Goal: Task Accomplishment & Management: Manage account settings

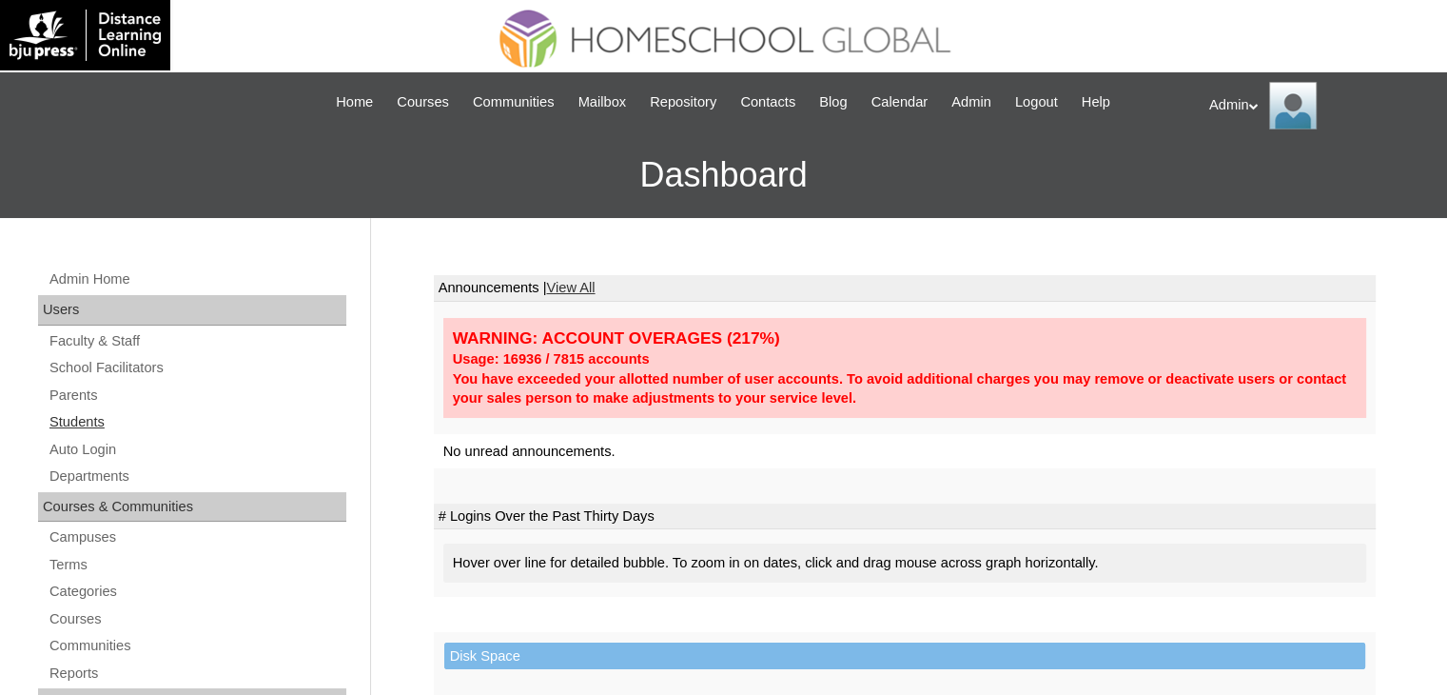
click at [60, 427] on link "Students" at bounding box center [197, 422] width 299 height 24
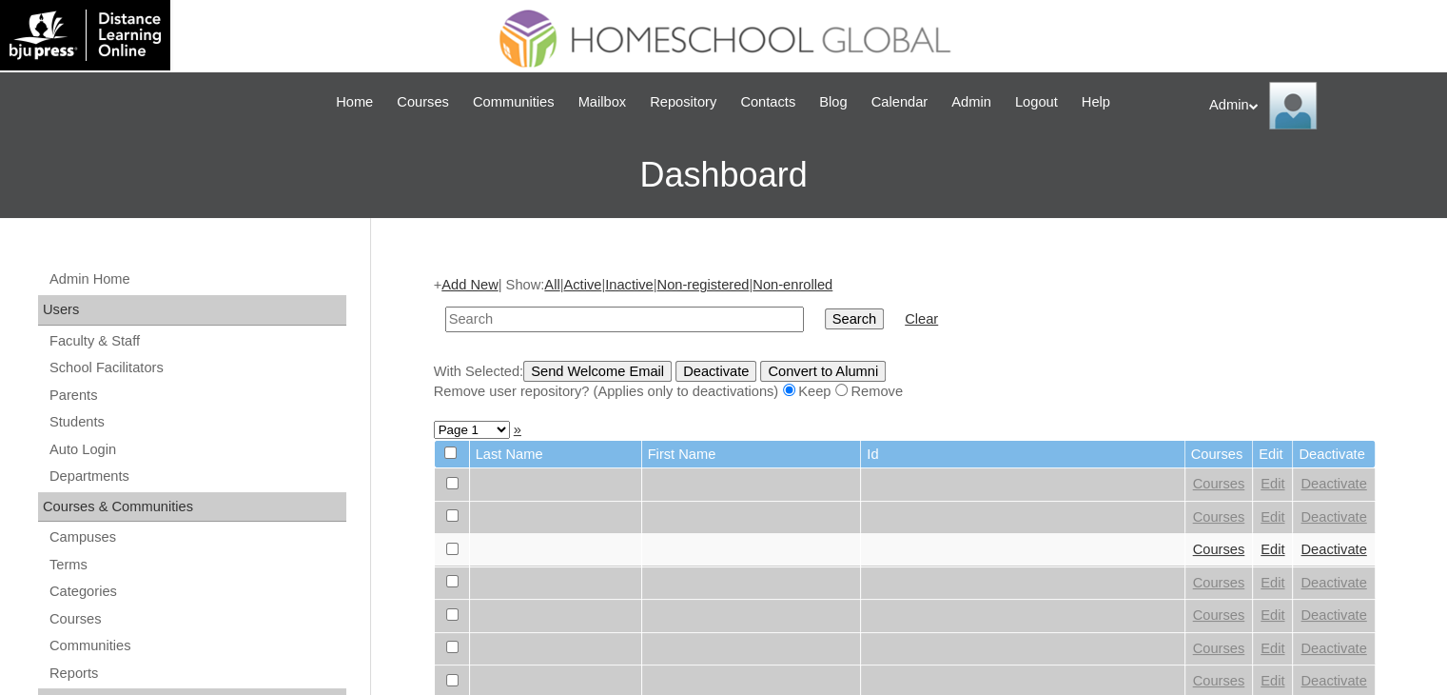
type input "h"
type input "[PERSON_NAME]"
click at [825, 317] on input "Search" at bounding box center [854, 318] width 59 height 21
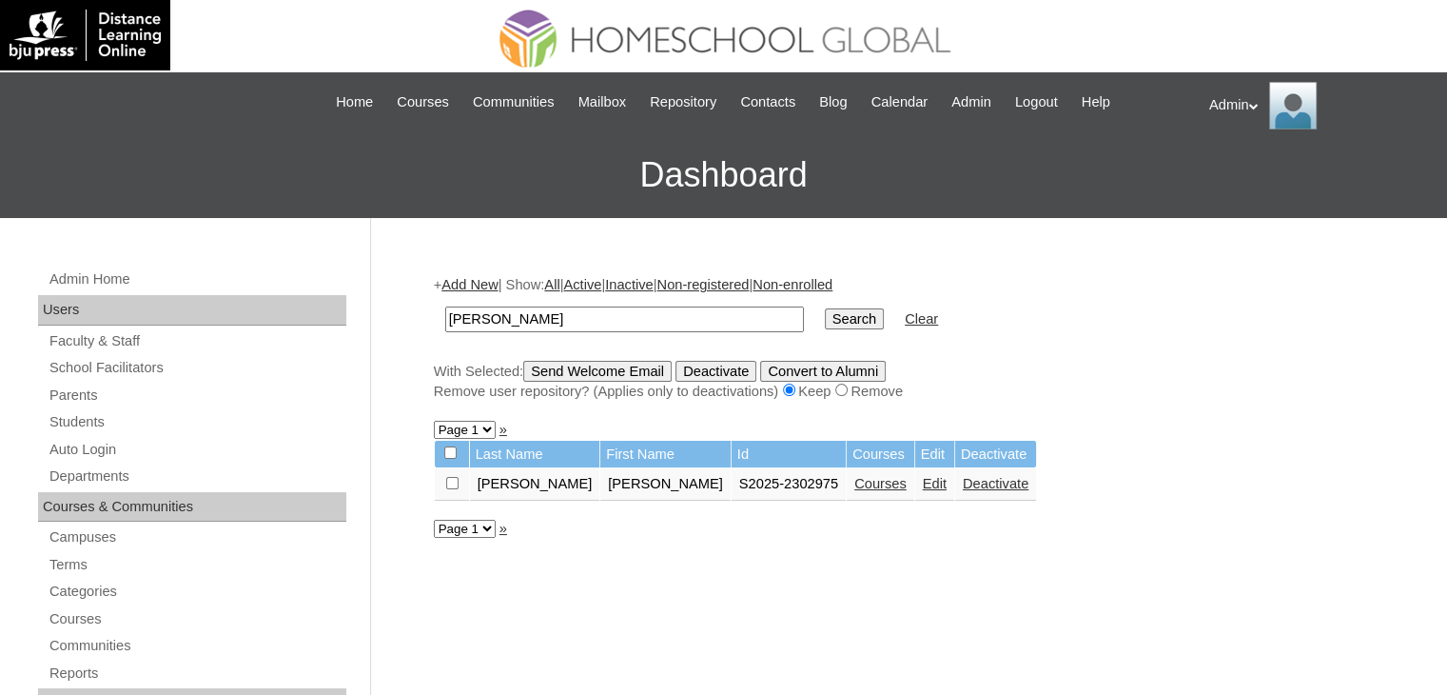
click at [854, 488] on link "Courses" at bounding box center [880, 483] width 52 height 15
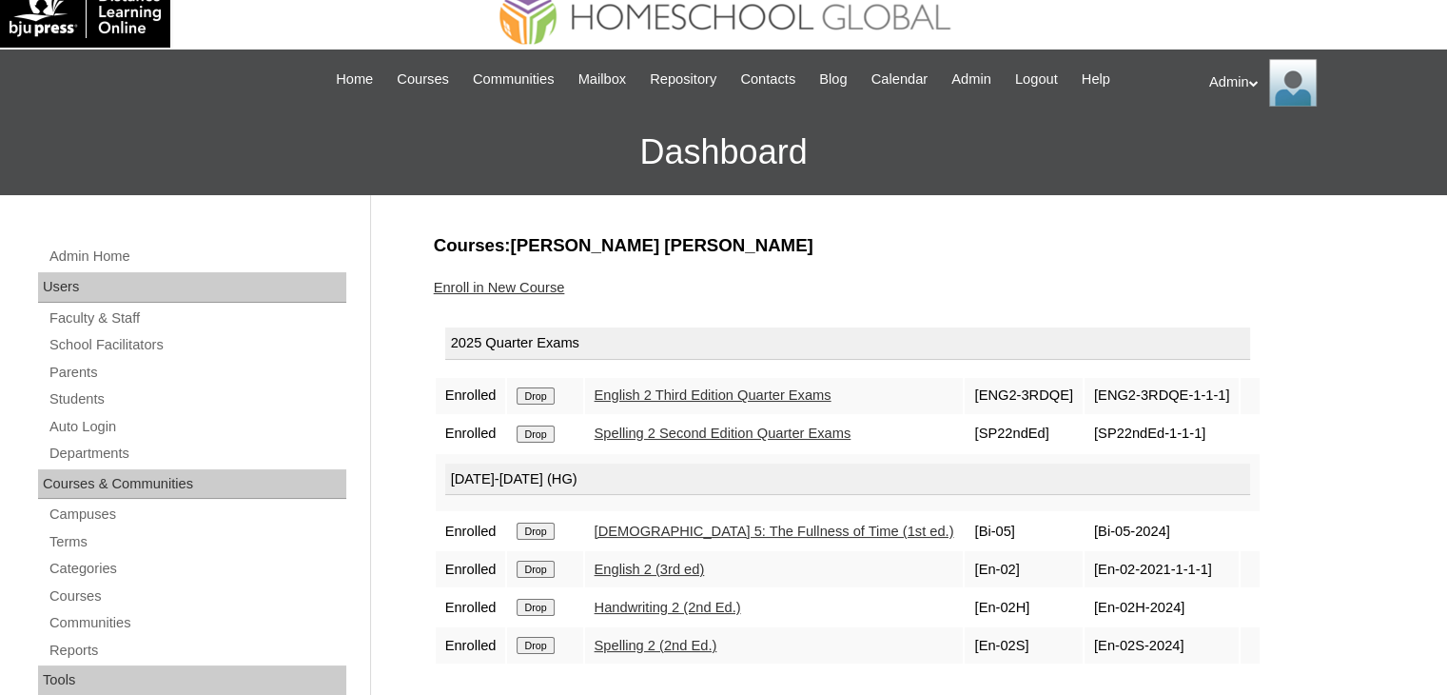
scroll to position [19, 0]
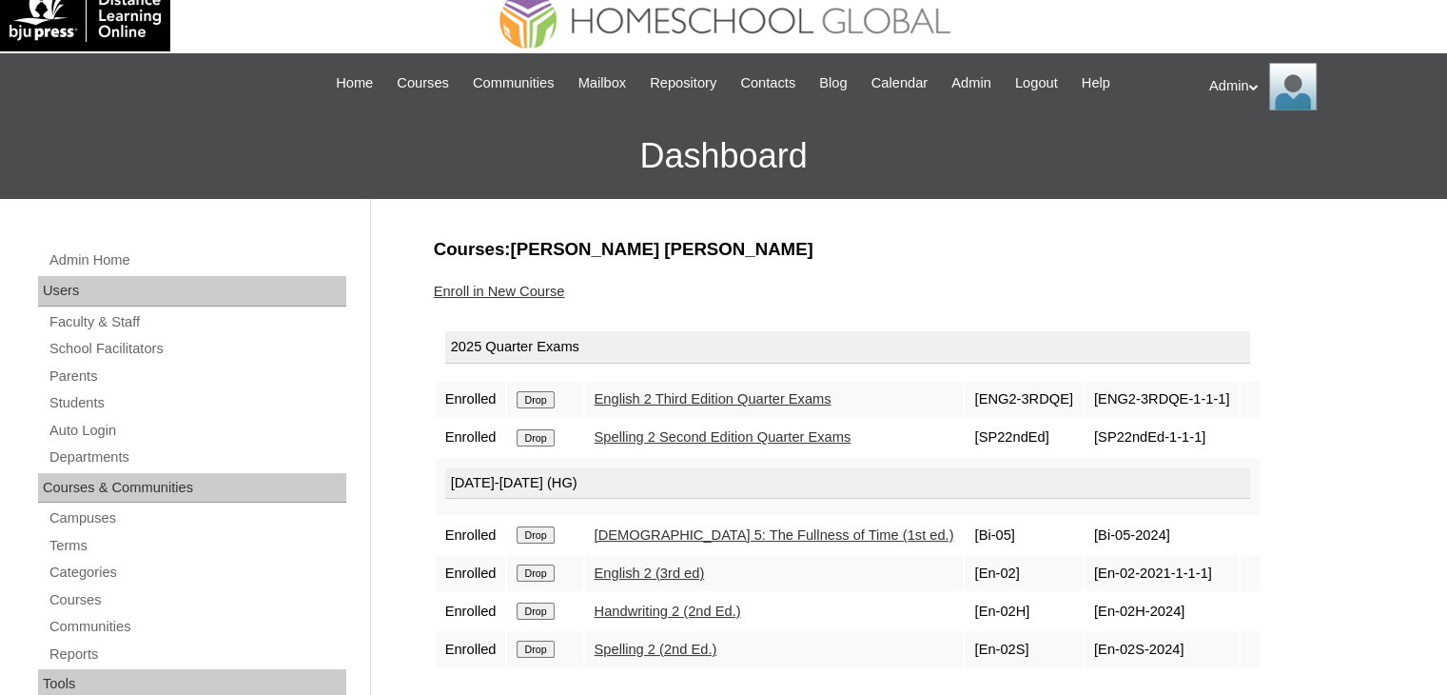
click at [541, 287] on link "Enroll in New Course" at bounding box center [499, 291] width 131 height 15
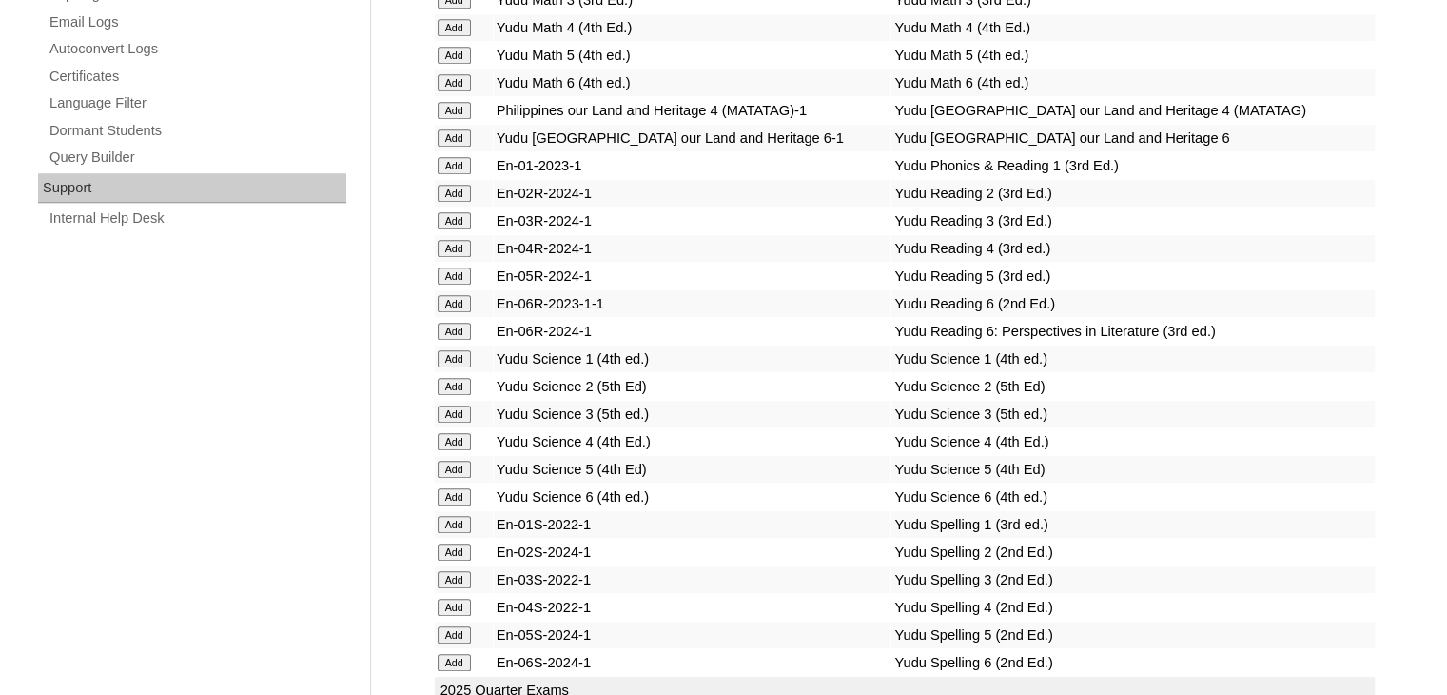
scroll to position [3958, 0]
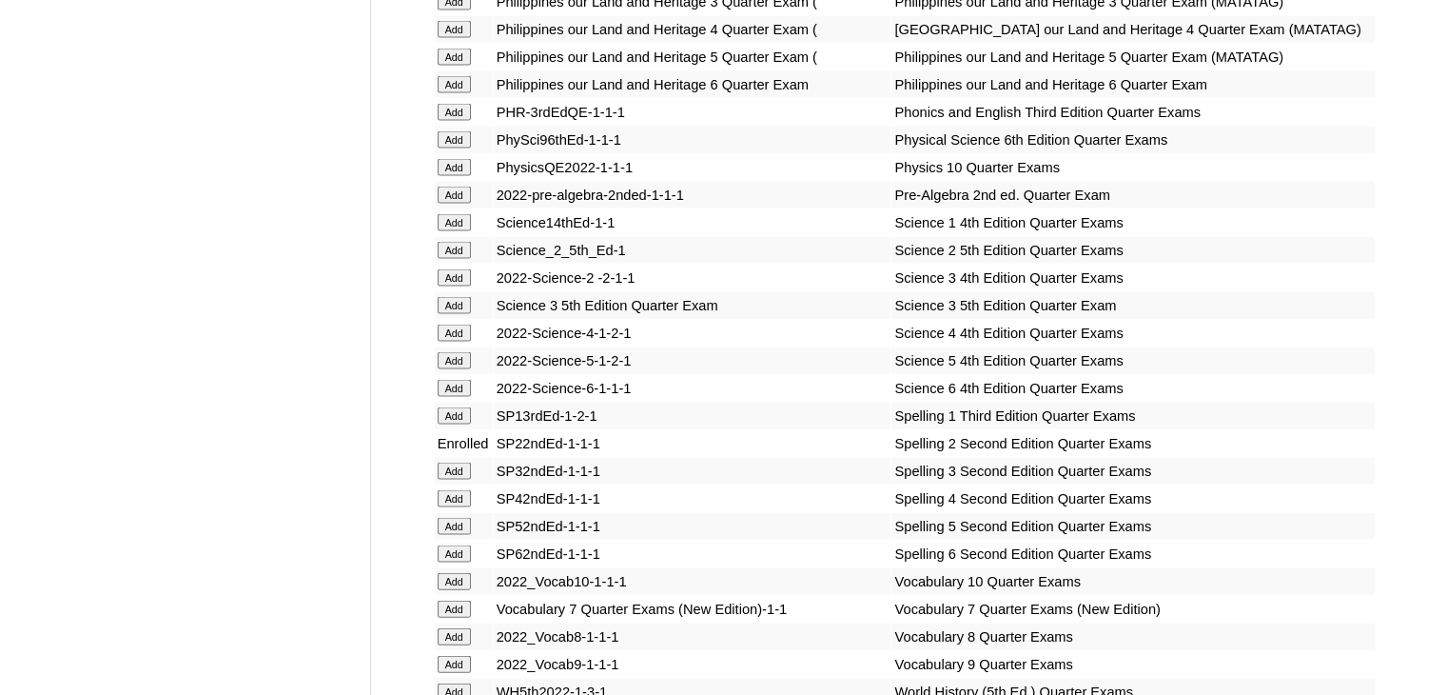
click at [456, 259] on input "Add" at bounding box center [454, 250] width 33 height 17
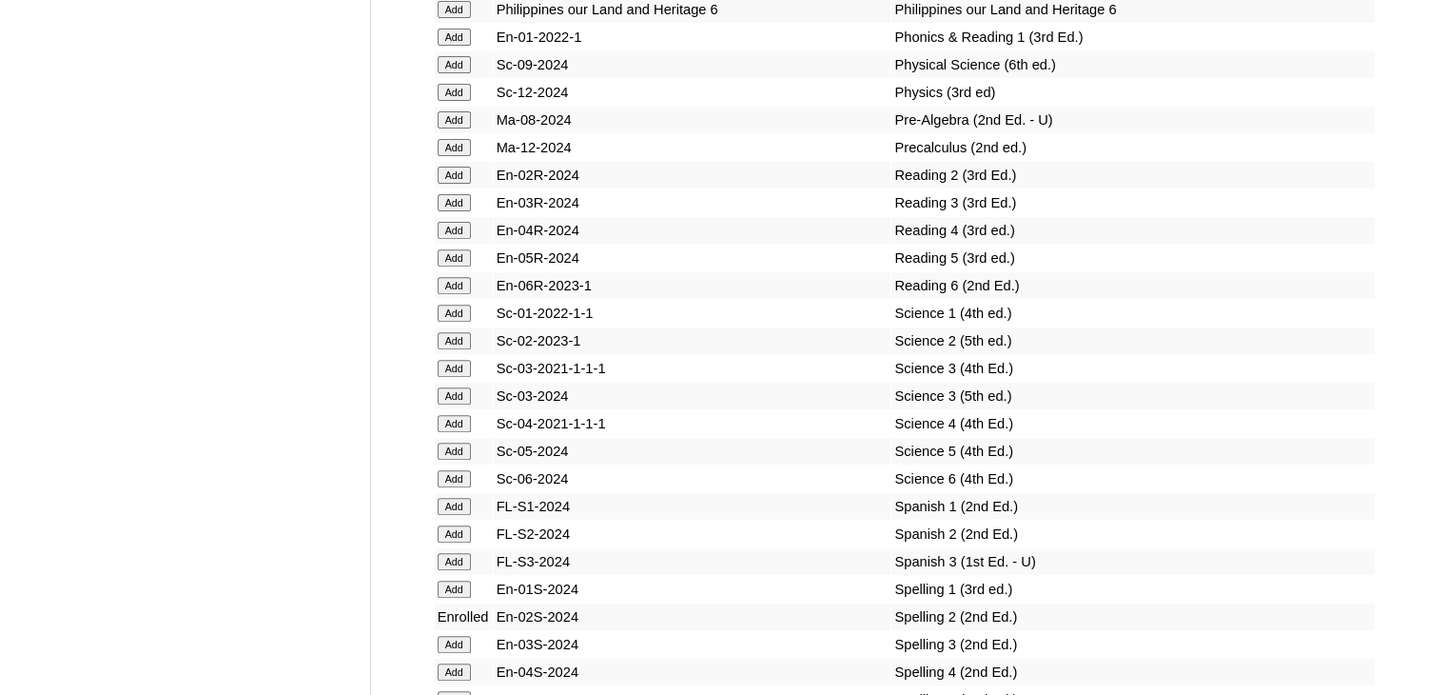
click at [456, 349] on input "Add" at bounding box center [454, 340] width 33 height 17
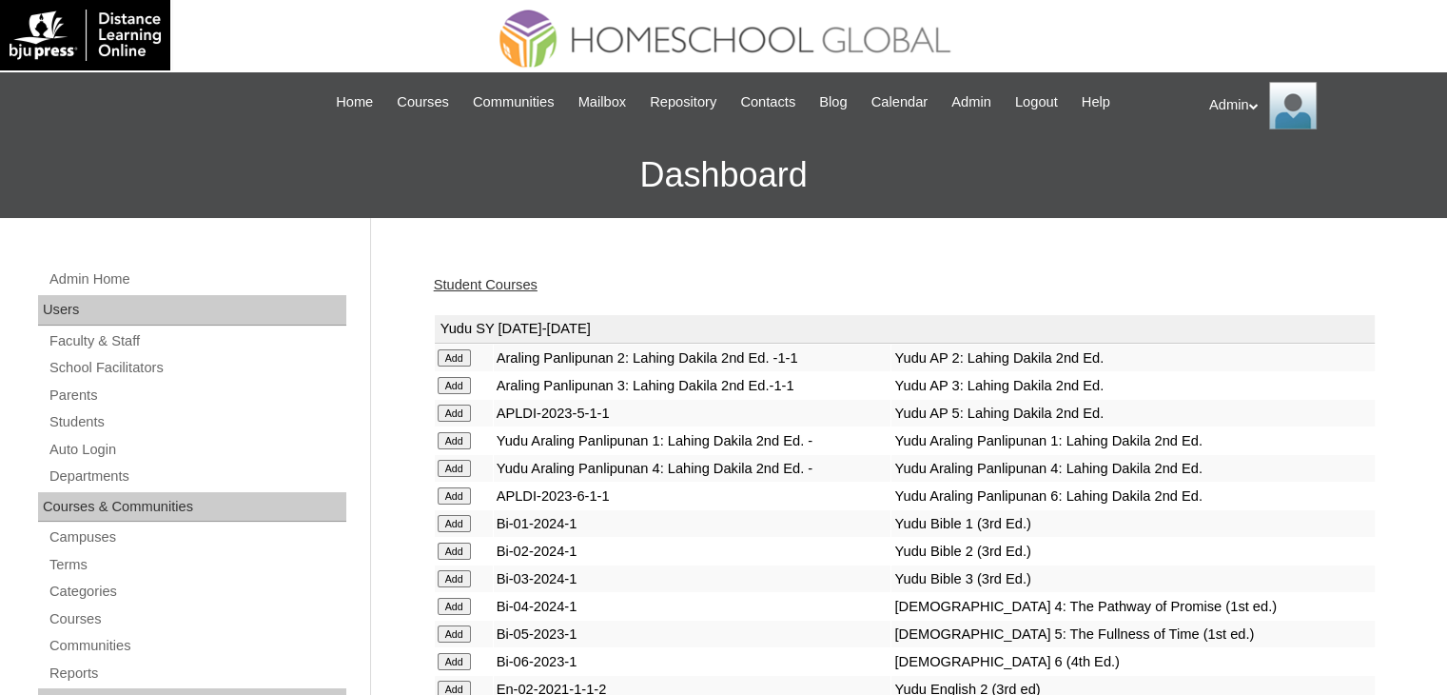
click at [502, 285] on link "Student Courses" at bounding box center [486, 284] width 104 height 15
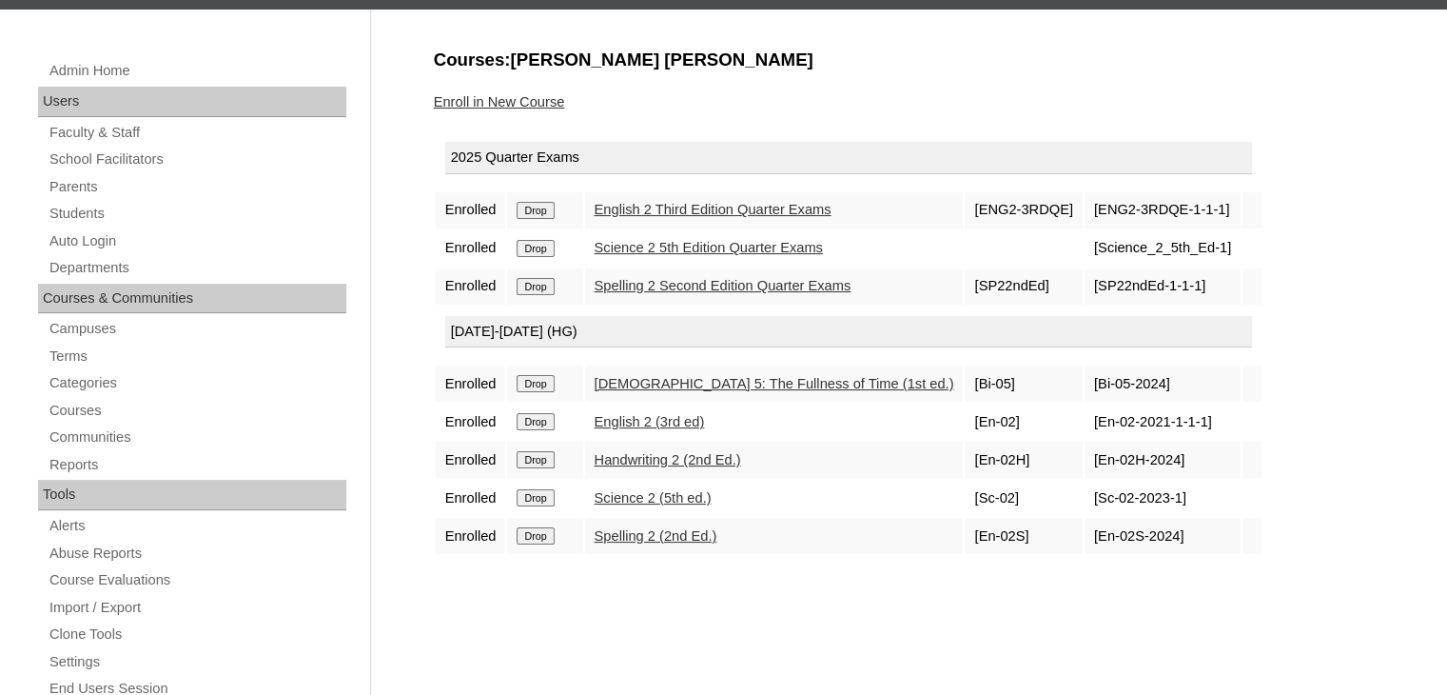
scroll to position [230, 0]
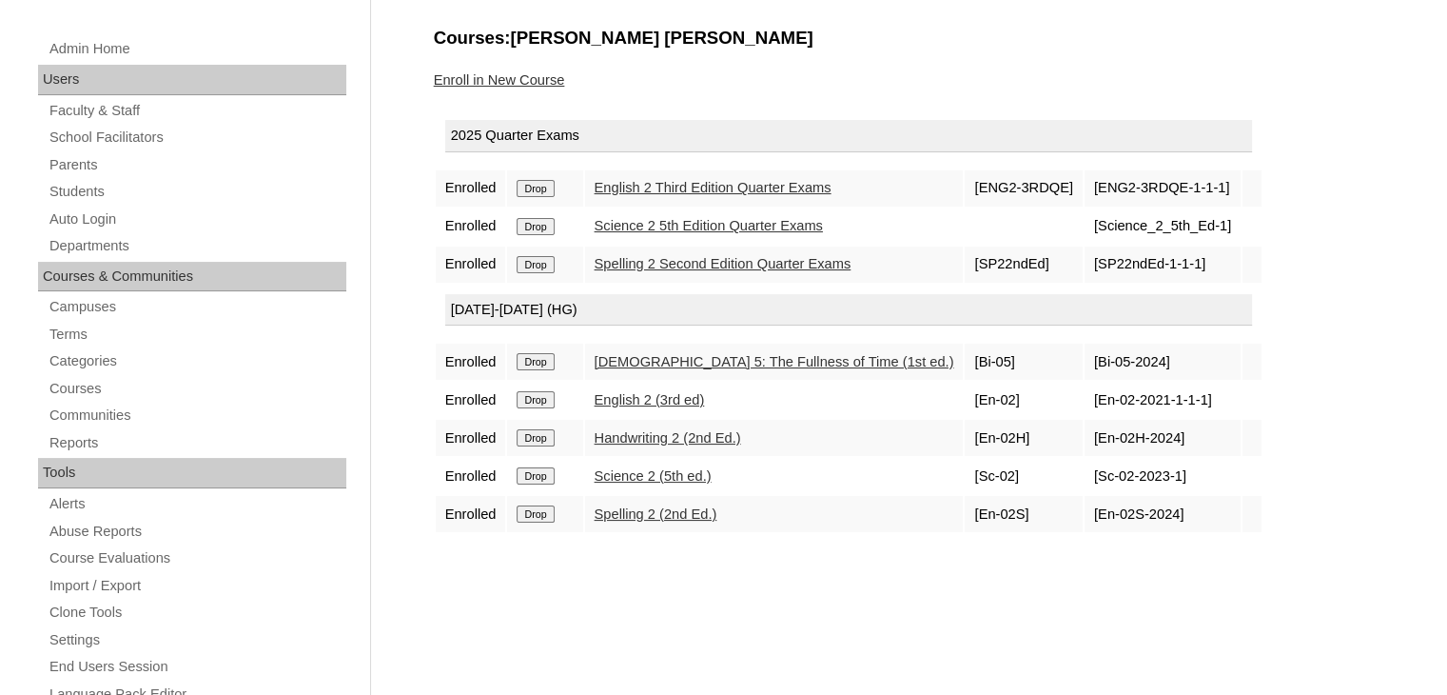
click at [514, 77] on link "Enroll in New Course" at bounding box center [499, 79] width 131 height 15
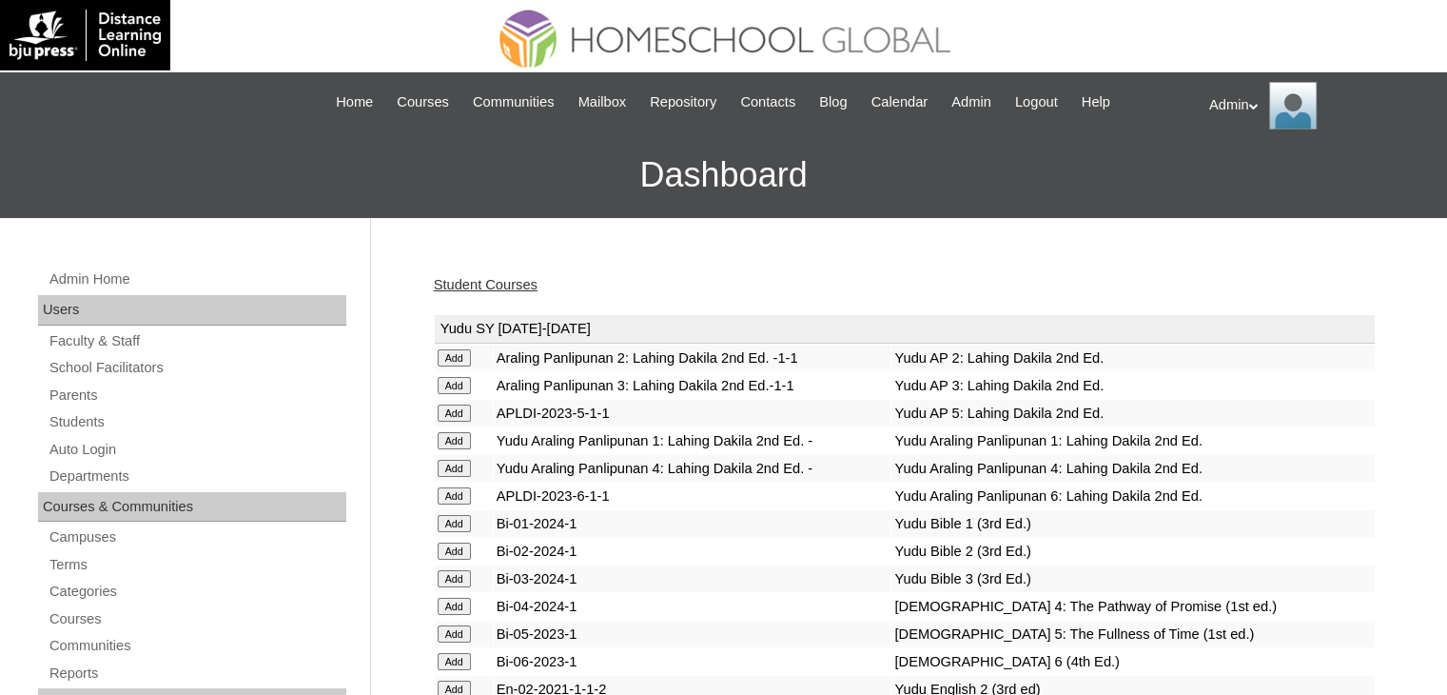
click at [511, 282] on link "Student Courses" at bounding box center [486, 284] width 104 height 15
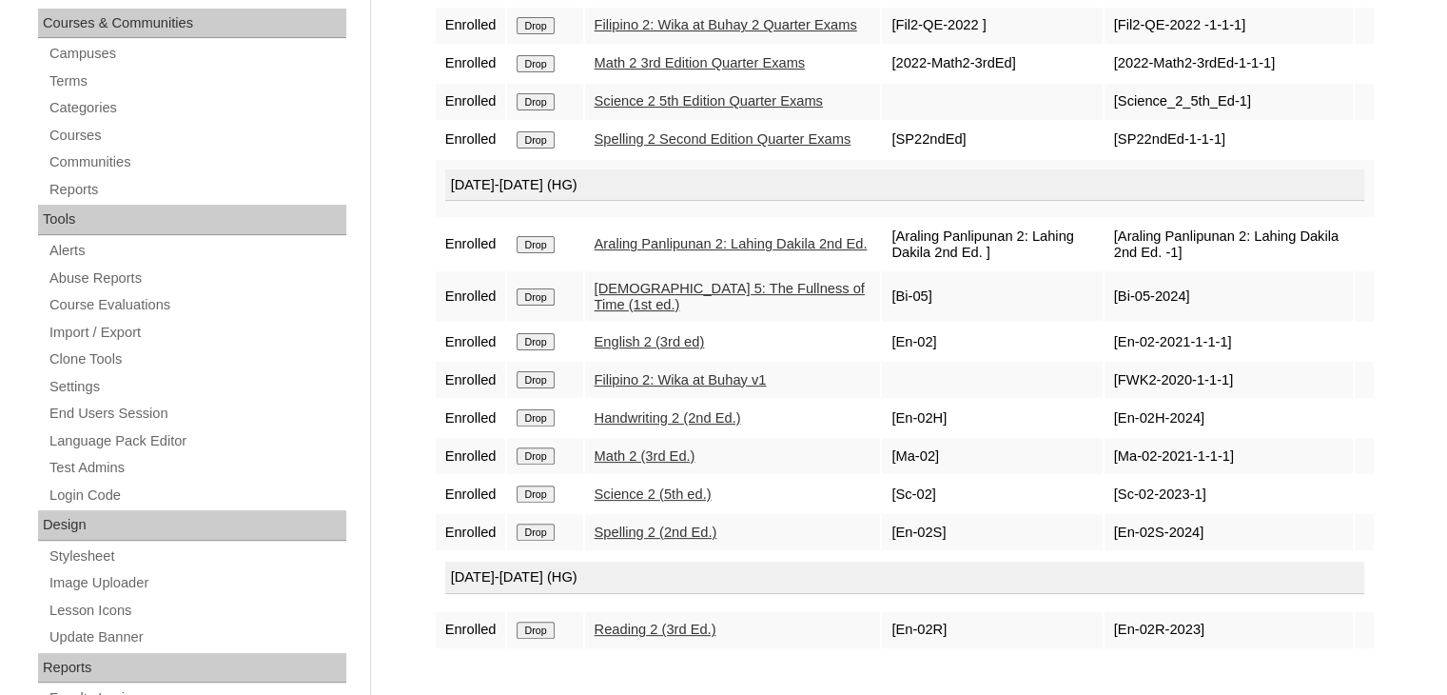
scroll to position [643, 0]
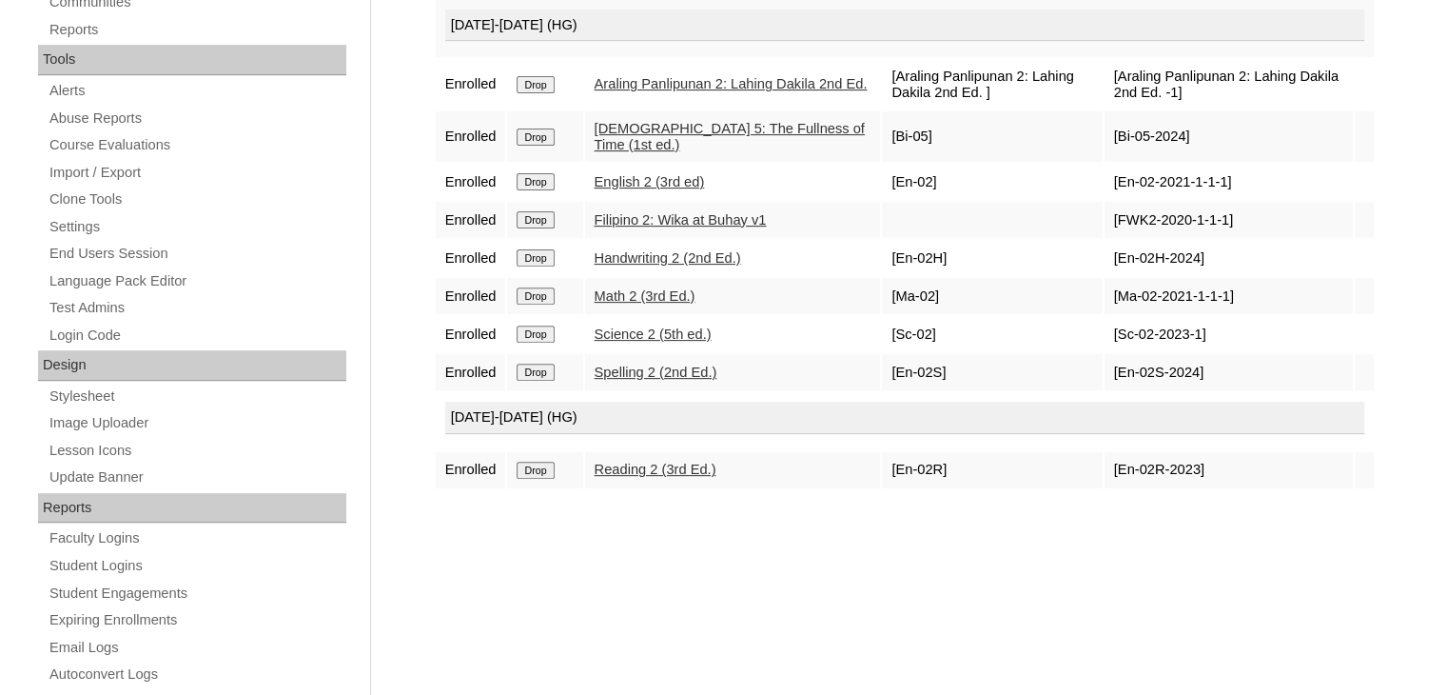
click at [541, 479] on input "Drop" at bounding box center [535, 469] width 37 height 17
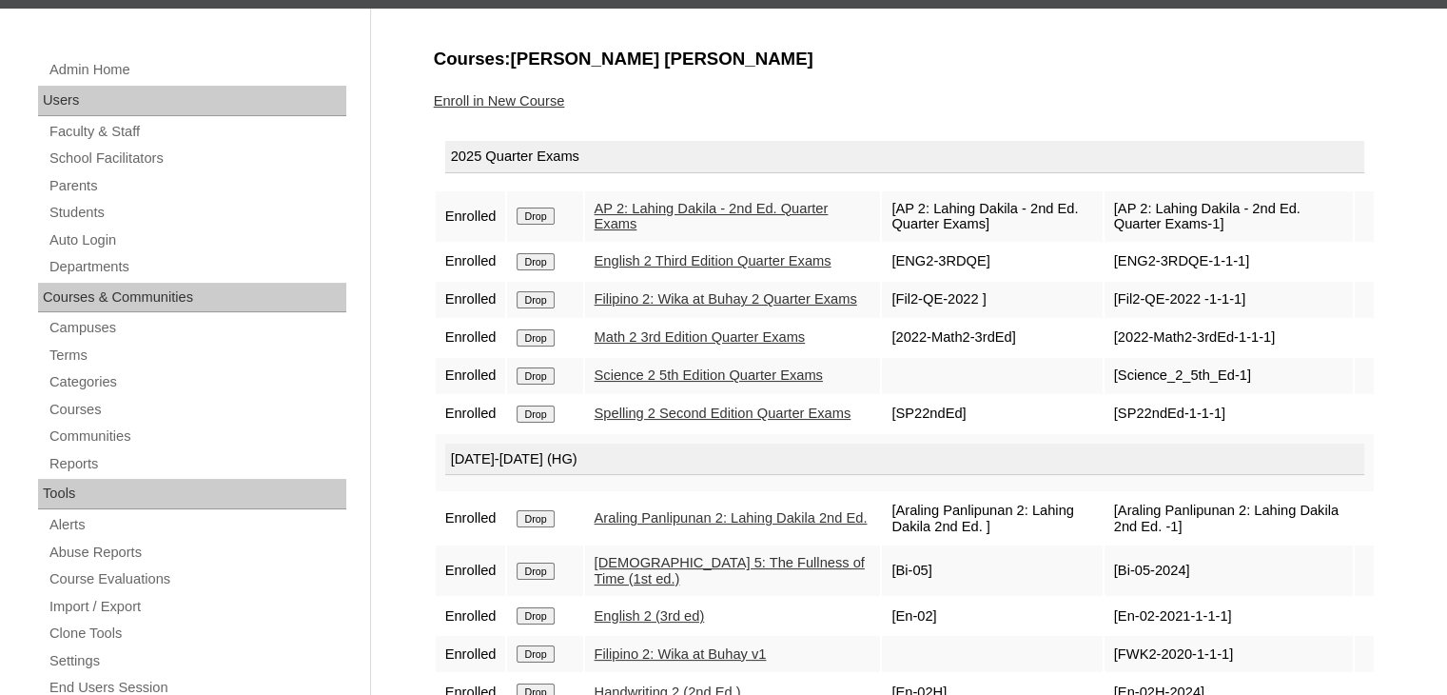
scroll to position [208, 0]
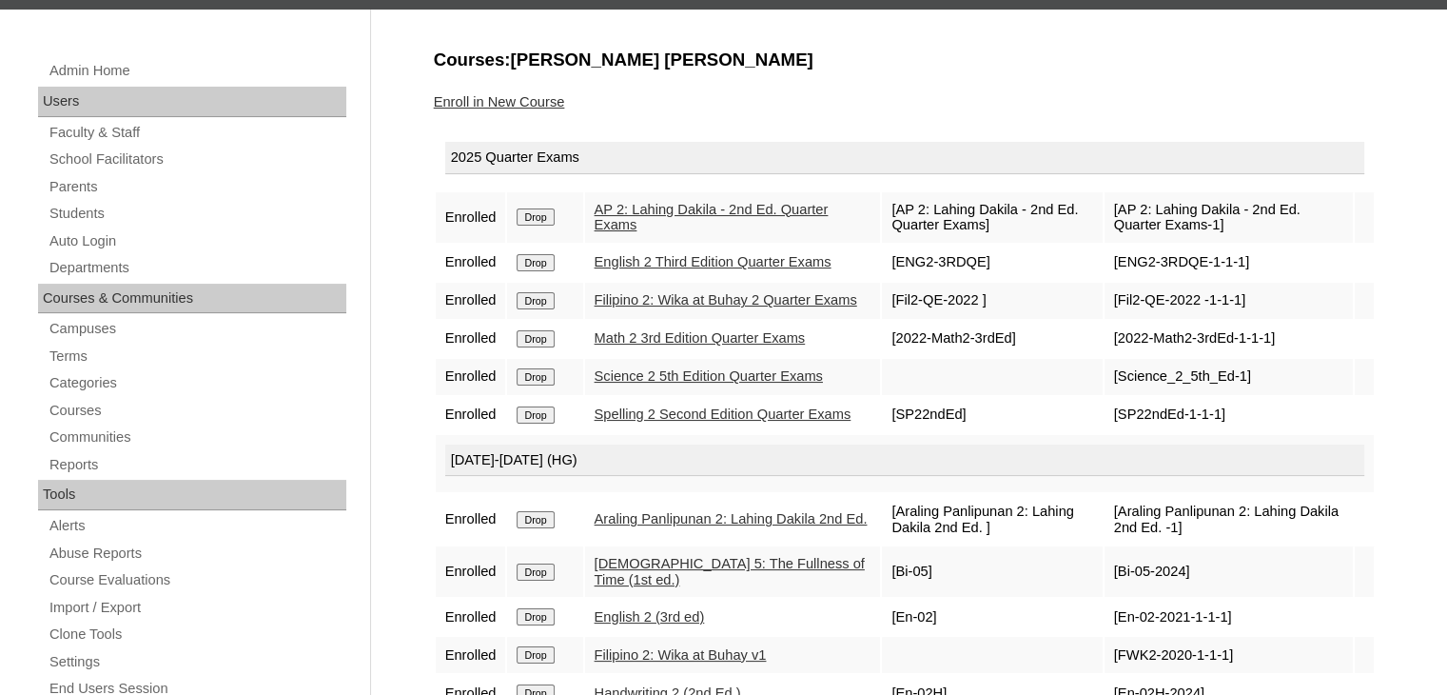
click at [527, 94] on link "Enroll in New Course" at bounding box center [499, 101] width 131 height 15
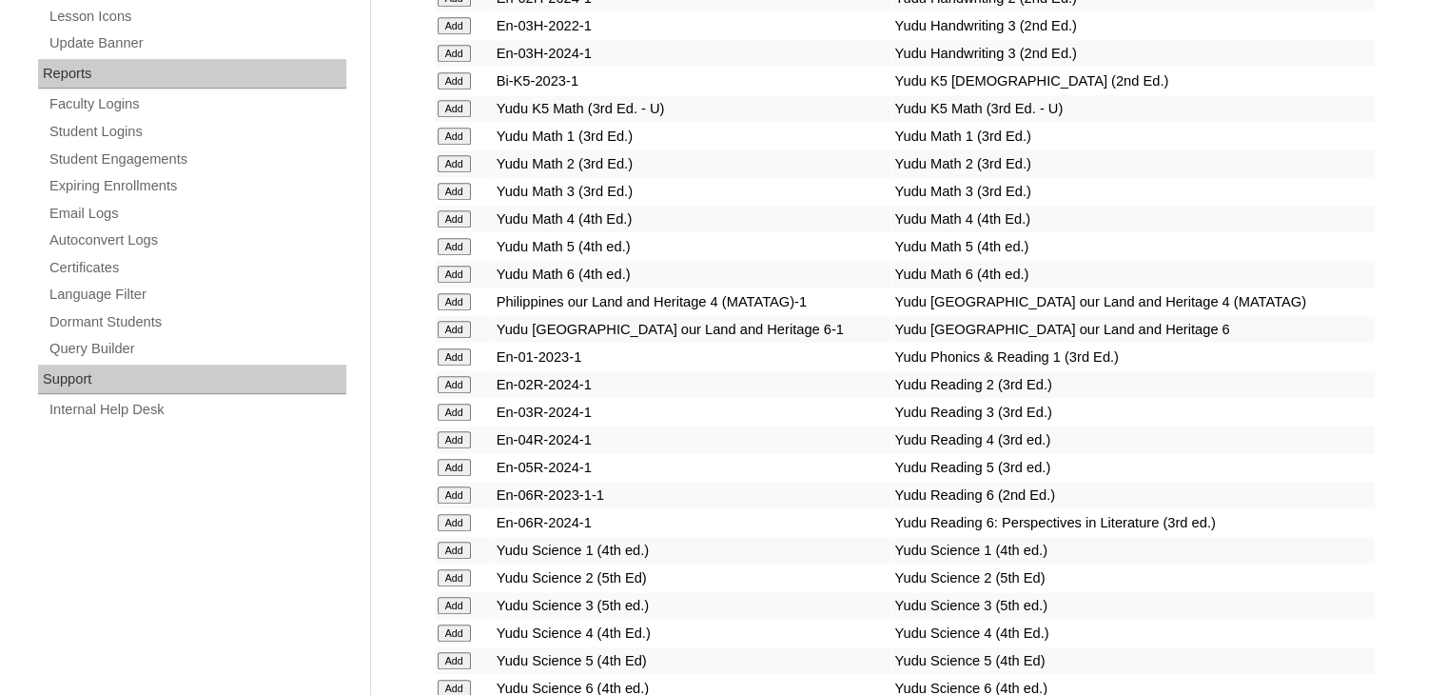
scroll to position [7742, 0]
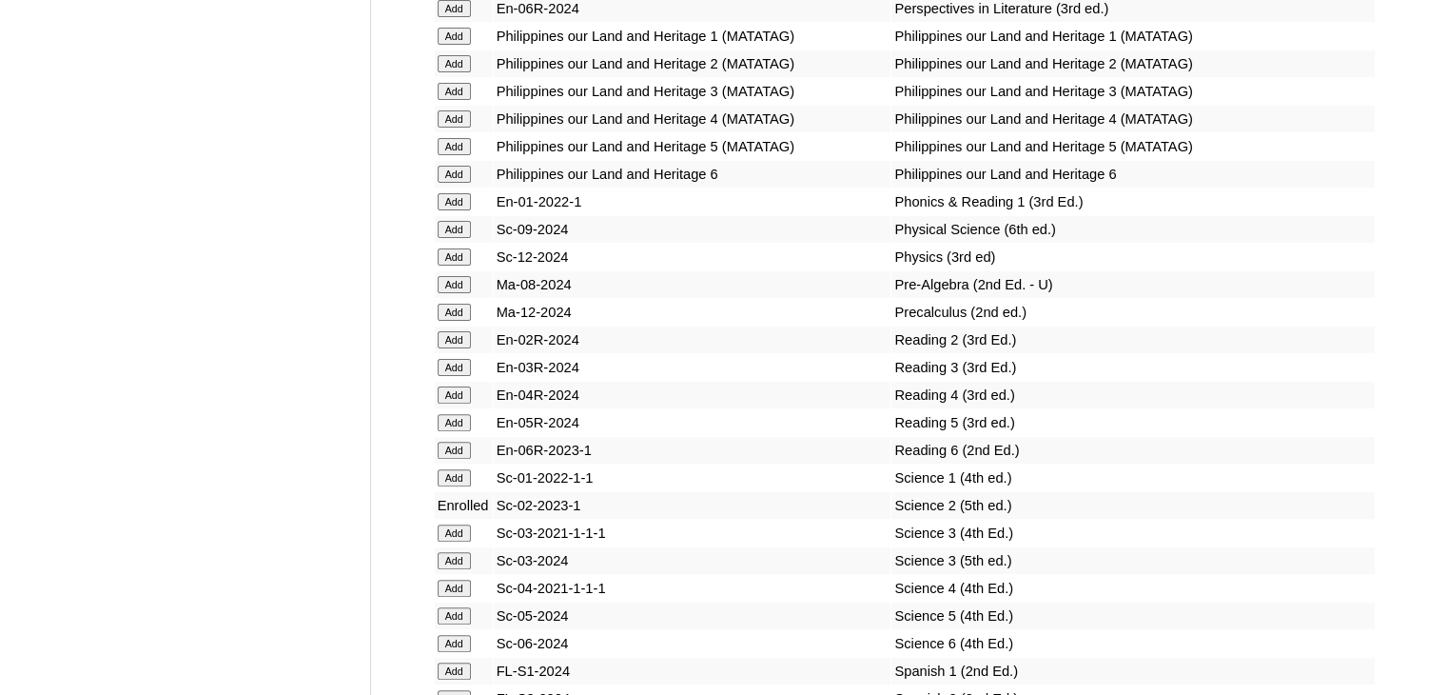
click at [461, 345] on input "Add" at bounding box center [454, 339] width 33 height 17
